Goal: Task Accomplishment & Management: Manage account settings

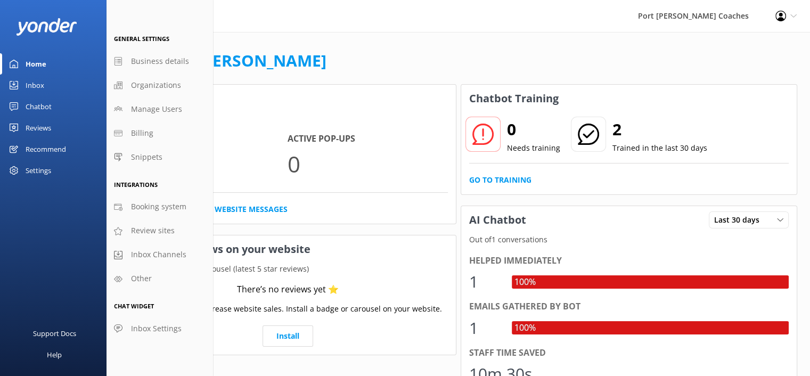
click at [32, 169] on div "Settings" at bounding box center [39, 170] width 26 height 21
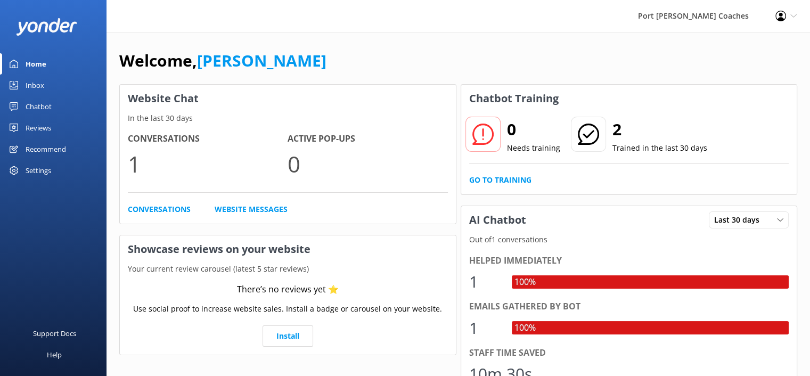
click at [781, 13] on use at bounding box center [780, 16] width 11 height 11
click at [763, 46] on link "Profile Settings" at bounding box center [757, 46] width 107 height 27
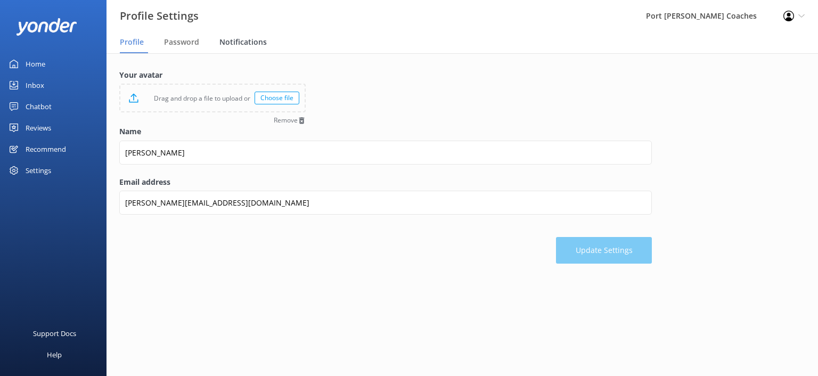
click at [236, 41] on span "Notifications" at bounding box center [242, 42] width 47 height 11
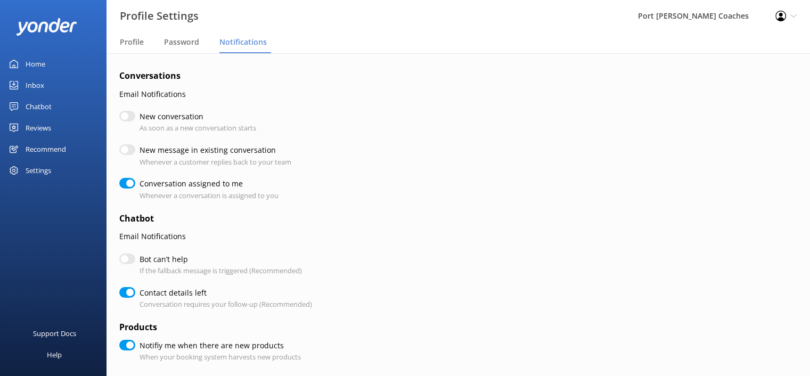
checkbox input "true"
click at [124, 182] on input "Conversation assigned to me" at bounding box center [127, 183] width 16 height 11
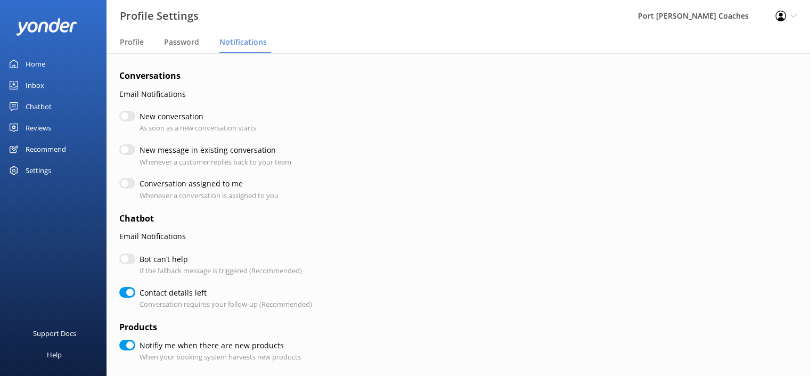
checkbox input "false"
checkbox input "true"
click at [126, 291] on input "Contact details left" at bounding box center [127, 292] width 16 height 11
checkbox input "false"
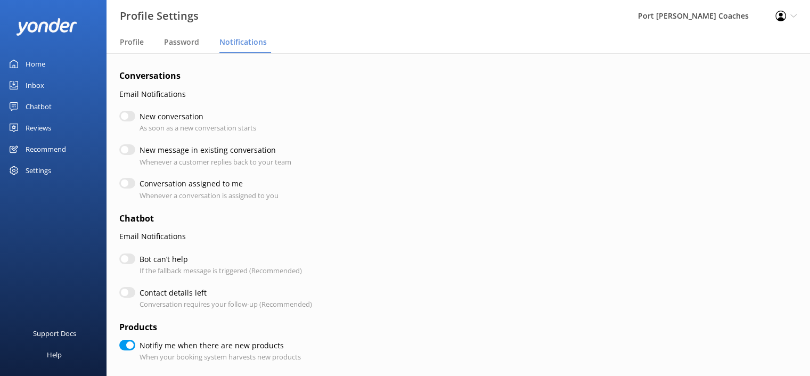
checkbox input "true"
click at [122, 344] on input "Notifiy me when there are new products" at bounding box center [127, 345] width 16 height 11
checkbox input "false"
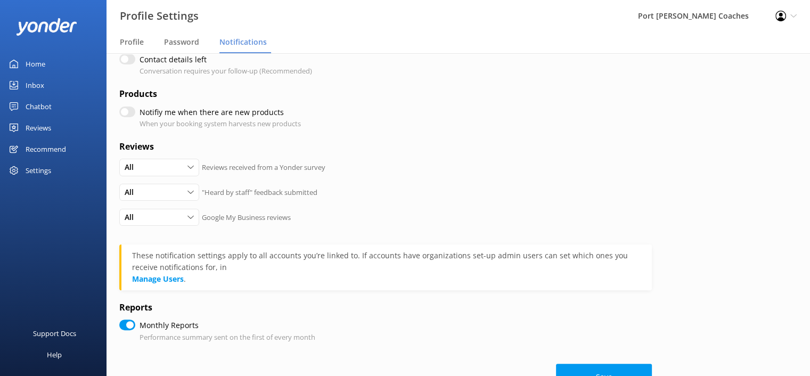
scroll to position [266, 0]
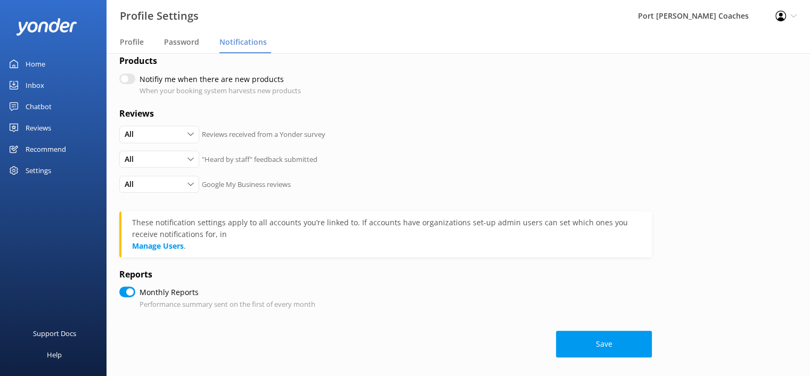
click at [128, 291] on input "Monthly Reports" at bounding box center [127, 292] width 16 height 11
click at [129, 293] on input "Monthly Reports" at bounding box center [127, 292] width 16 height 11
click at [121, 295] on input "Monthly Reports" at bounding box center [127, 292] width 16 height 11
checkbox input "false"
click at [588, 343] on button "Save" at bounding box center [604, 344] width 96 height 27
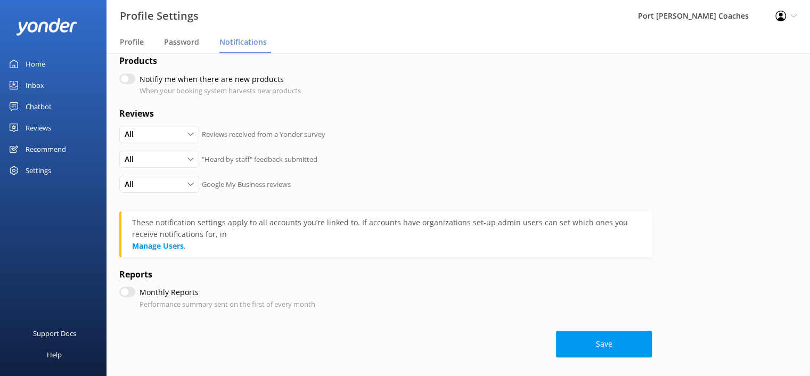
click at [74, 161] on div "Settings" at bounding box center [53, 170] width 107 height 21
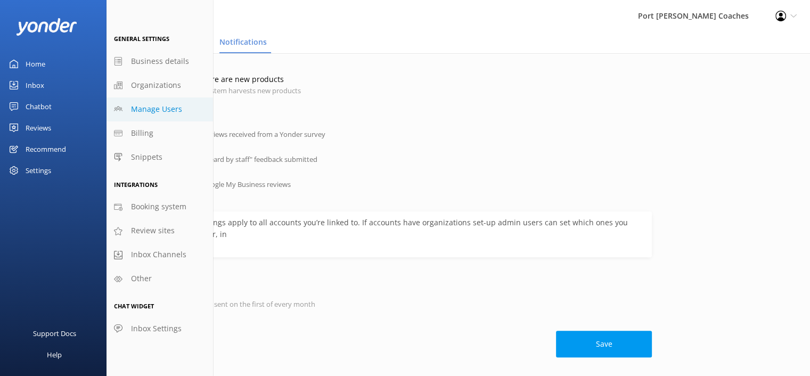
click at [139, 112] on span "Manage Users" at bounding box center [156, 109] width 51 height 12
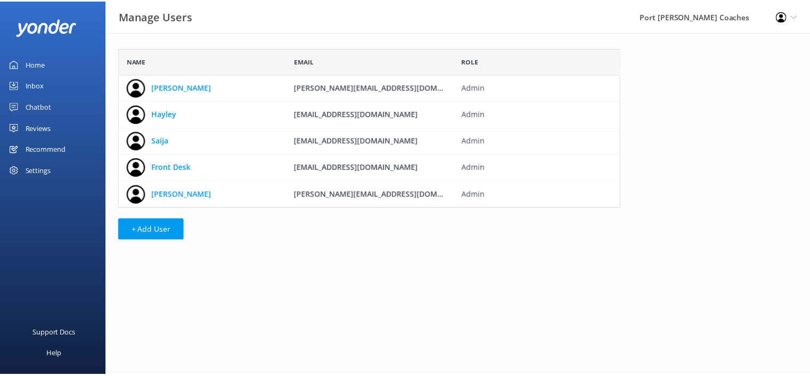
scroll to position [152, 499]
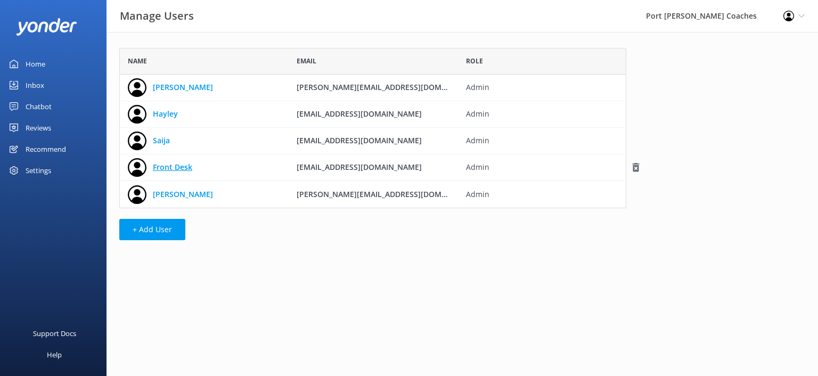
click at [160, 169] on link "Front Desk" at bounding box center [172, 167] width 39 height 12
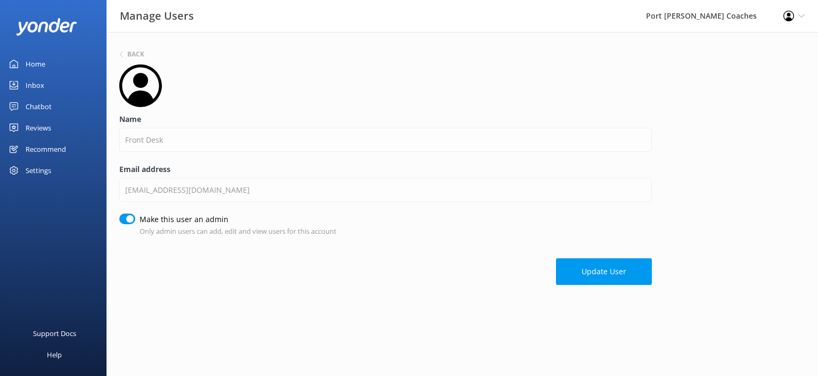
click at [789, 14] on use at bounding box center [788, 16] width 11 height 11
click at [810, 39] on link "Profile Settings" at bounding box center [765, 46] width 107 height 27
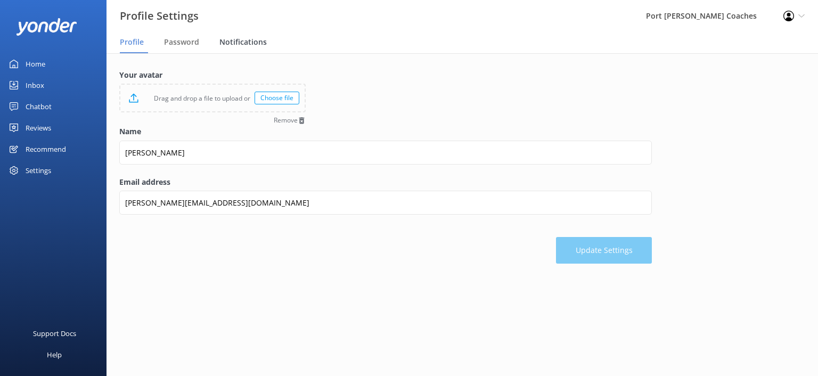
click at [247, 44] on span "Notifications" at bounding box center [242, 42] width 47 height 11
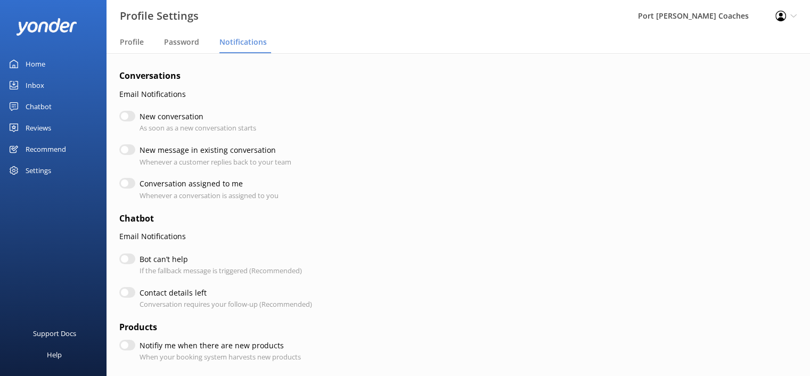
click at [778, 16] on icon at bounding box center [780, 16] width 11 height 11
click at [33, 81] on div "Inbox" at bounding box center [35, 85] width 19 height 21
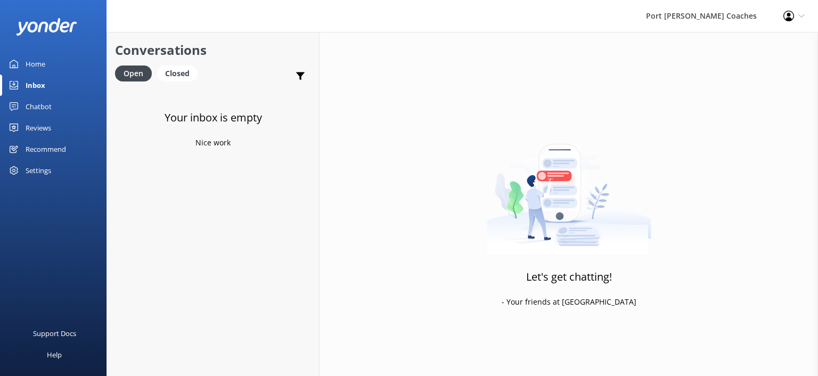
click at [788, 17] on use at bounding box center [788, 16] width 11 height 11
click at [762, 72] on link "Logout" at bounding box center [765, 73] width 107 height 27
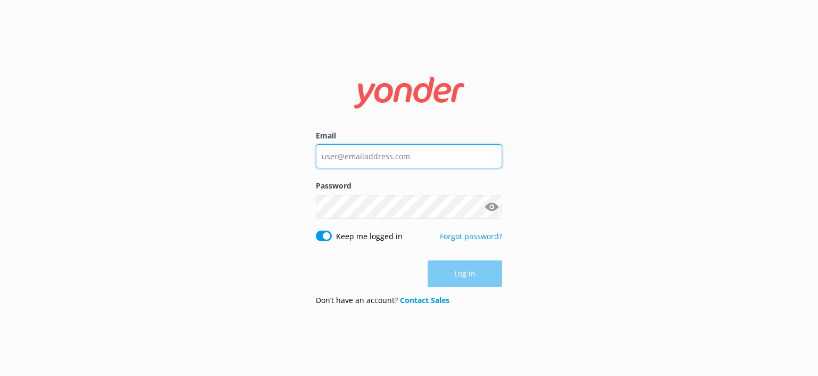
click at [354, 160] on input "Email" at bounding box center [409, 156] width 186 height 24
type input "[PERSON_NAME][EMAIL_ADDRESS][DOMAIN_NAME]"
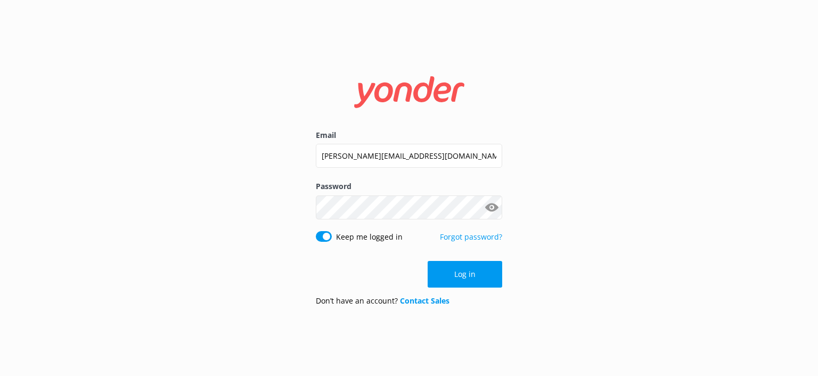
click at [492, 205] on button "Show password" at bounding box center [491, 207] width 21 height 21
click at [462, 278] on button "Log in" at bounding box center [465, 274] width 75 height 27
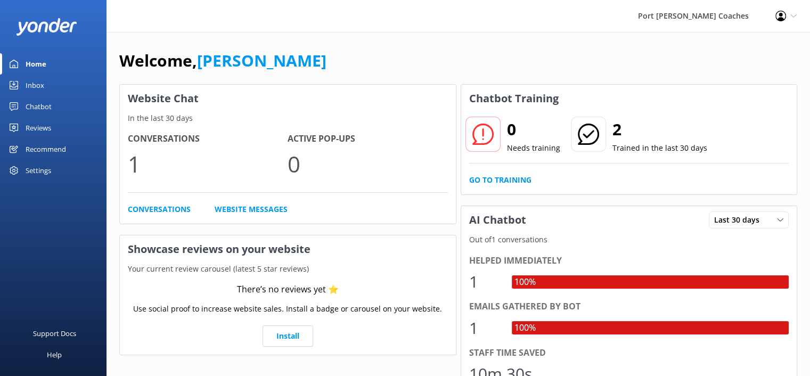
click at [46, 83] on link "Inbox" at bounding box center [53, 85] width 107 height 21
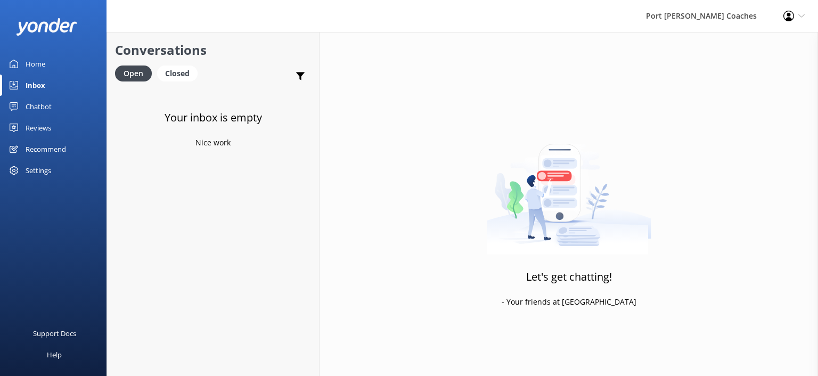
click at [43, 62] on div "Home" at bounding box center [36, 63] width 20 height 21
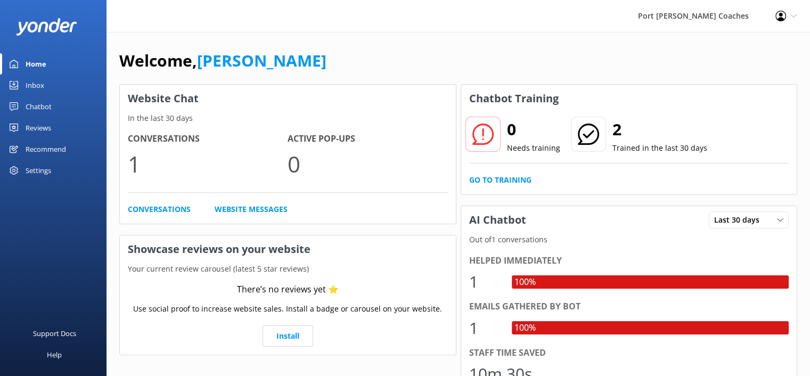
click at [44, 85] on link "Inbox" at bounding box center [53, 85] width 107 height 21
